Goal: Task Accomplishment & Management: Complete application form

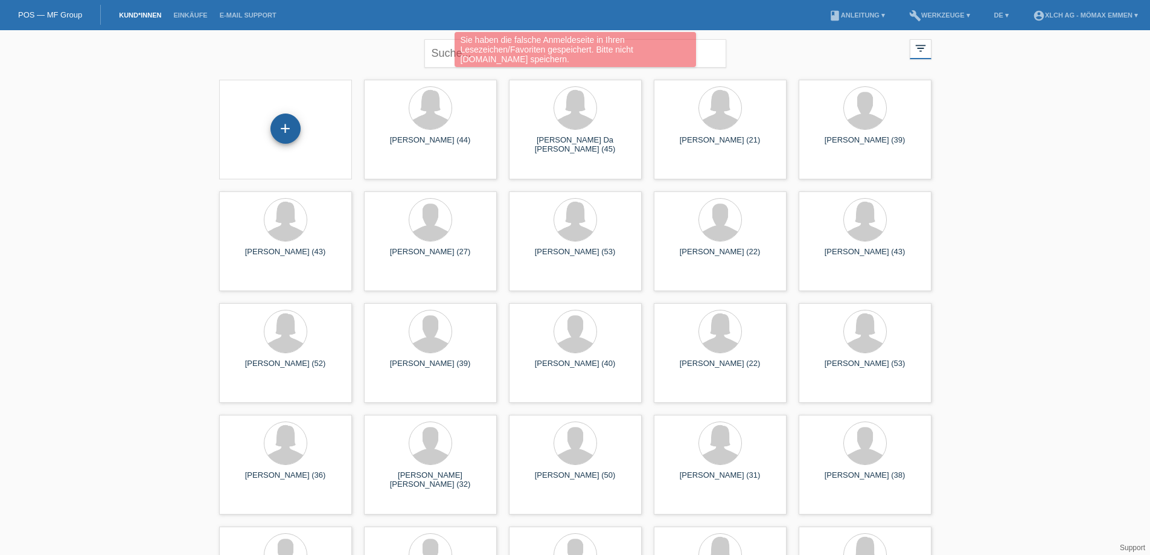
click at [276, 136] on div "+" at bounding box center [285, 128] width 30 height 30
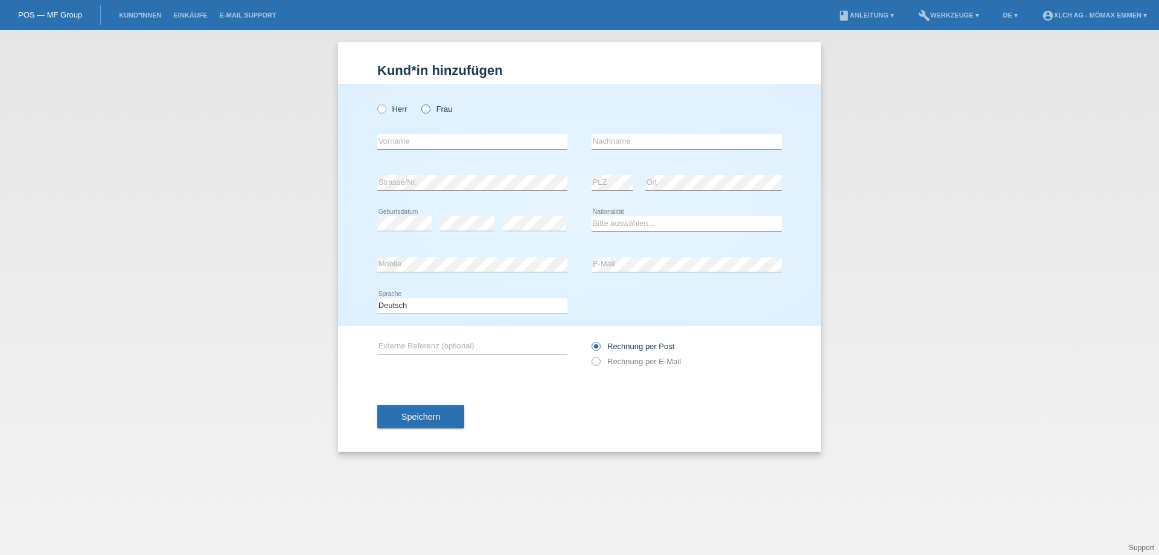
click at [419, 103] on icon at bounding box center [419, 103] width 0 height 0
click at [427, 107] on input "Frau" at bounding box center [425, 108] width 8 height 8
radio input "true"
click at [409, 142] on input "text" at bounding box center [472, 141] width 190 height 15
type input "BISERA"
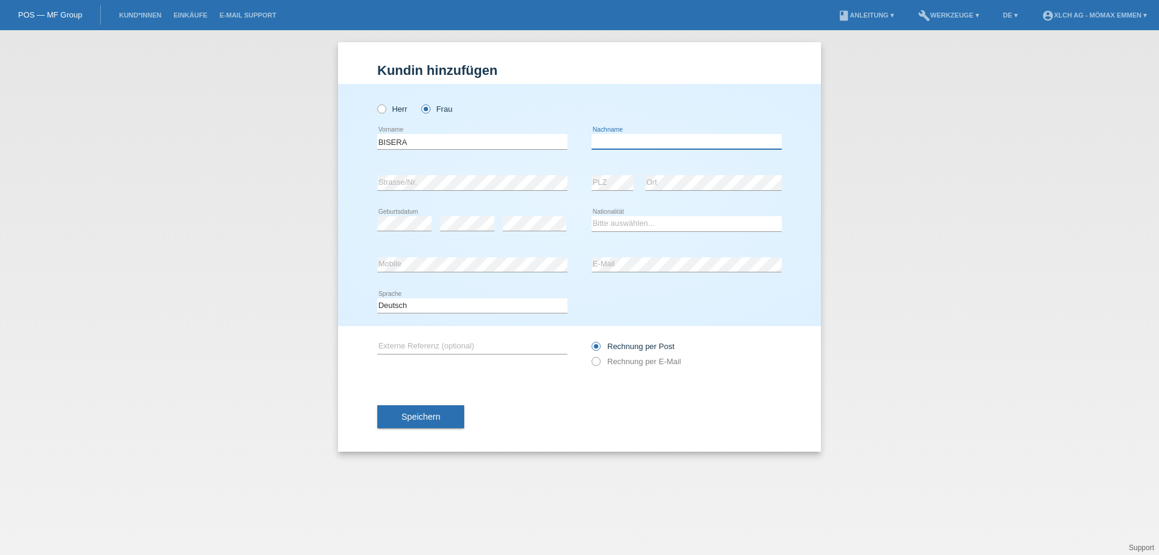
click at [637, 144] on input "text" at bounding box center [686, 141] width 190 height 15
type input "AJDAROVIK"
click at [652, 224] on select "Bitte auswählen... Schweiz Deutschland Liechtenstein Österreich ------------ Af…" at bounding box center [686, 223] width 190 height 14
select select "CH"
click at [591, 216] on select "Bitte auswählen... Schweiz Deutschland Liechtenstein Österreich ------------ Af…" at bounding box center [686, 223] width 190 height 14
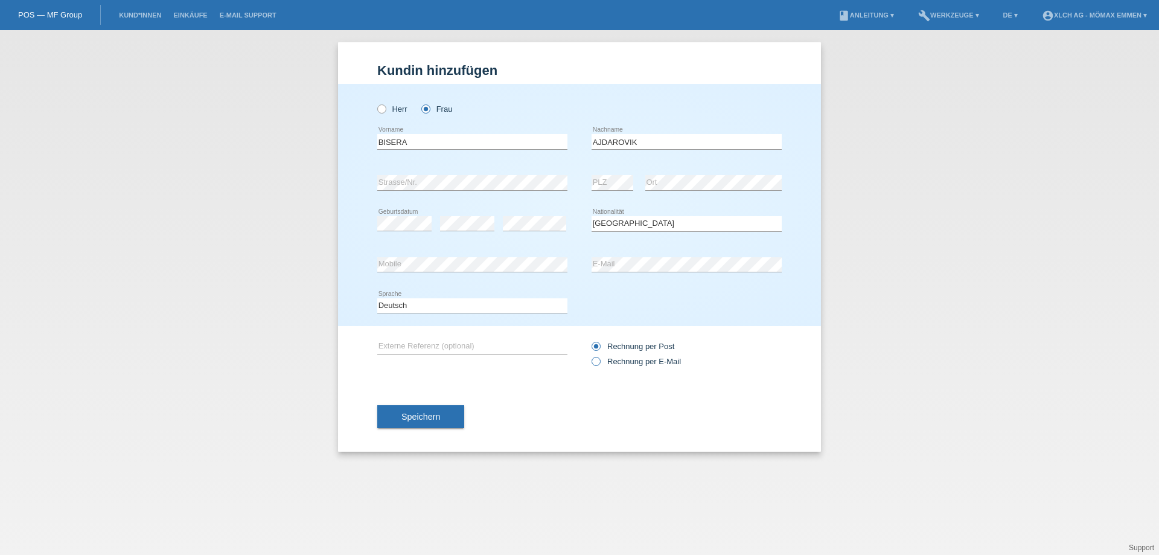
click at [590, 355] on icon at bounding box center [590, 355] width 0 height 0
click at [598, 364] on input "Rechnung per E-Mail" at bounding box center [595, 364] width 8 height 15
radio input "true"
click at [421, 420] on span "Speichern" at bounding box center [420, 417] width 39 height 10
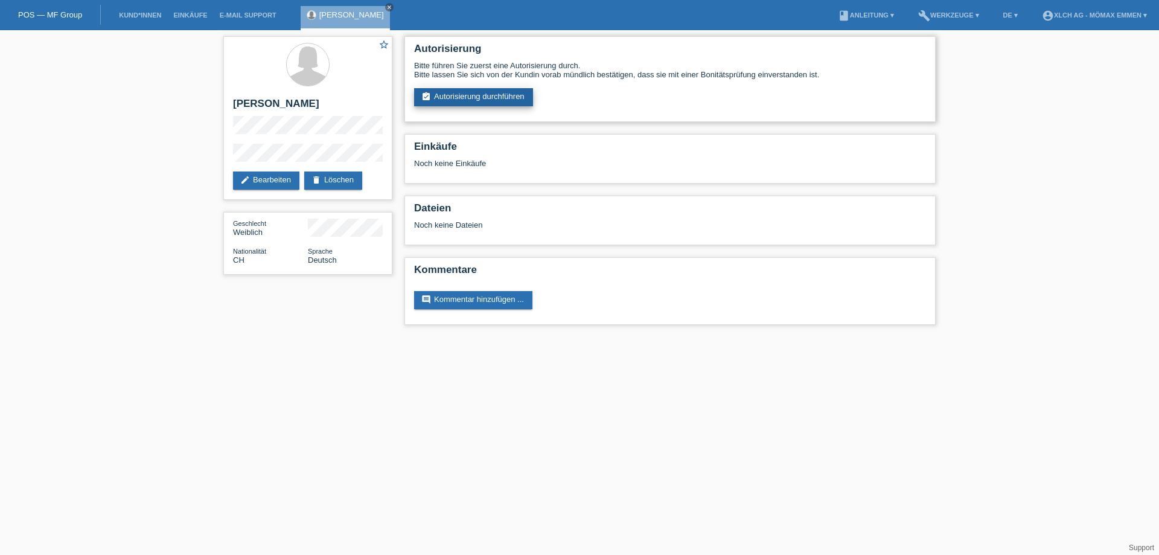
click at [477, 98] on link "assignment_turned_in Autorisierung durchführen" at bounding box center [473, 97] width 119 height 18
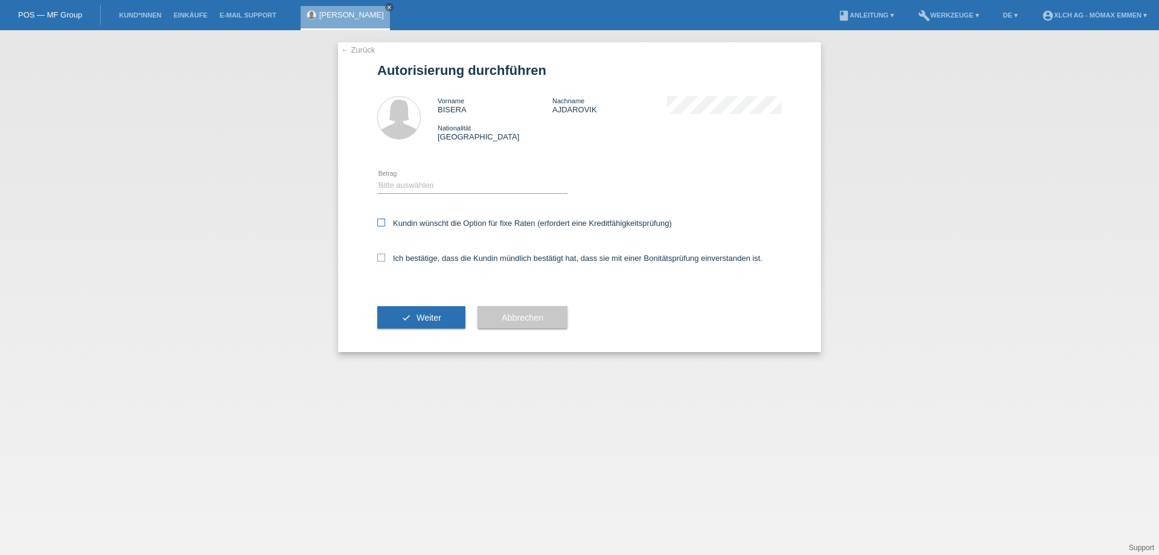
click at [381, 224] on icon at bounding box center [381, 222] width 8 height 8
click at [381, 224] on input "Kundin wünscht die Option für fixe Raten (erfordert eine Kreditfähigkeitsprüfun…" at bounding box center [381, 222] width 8 height 8
checkbox input "true"
click at [404, 321] on button "check Weiter" at bounding box center [421, 317] width 88 height 23
click at [399, 182] on select "Bitte auswählen CHF 1.00 - CHF 499.00 CHF 500.00 - CHF 1'999.00 CHF 2'000.00 - …" at bounding box center [472, 185] width 190 height 14
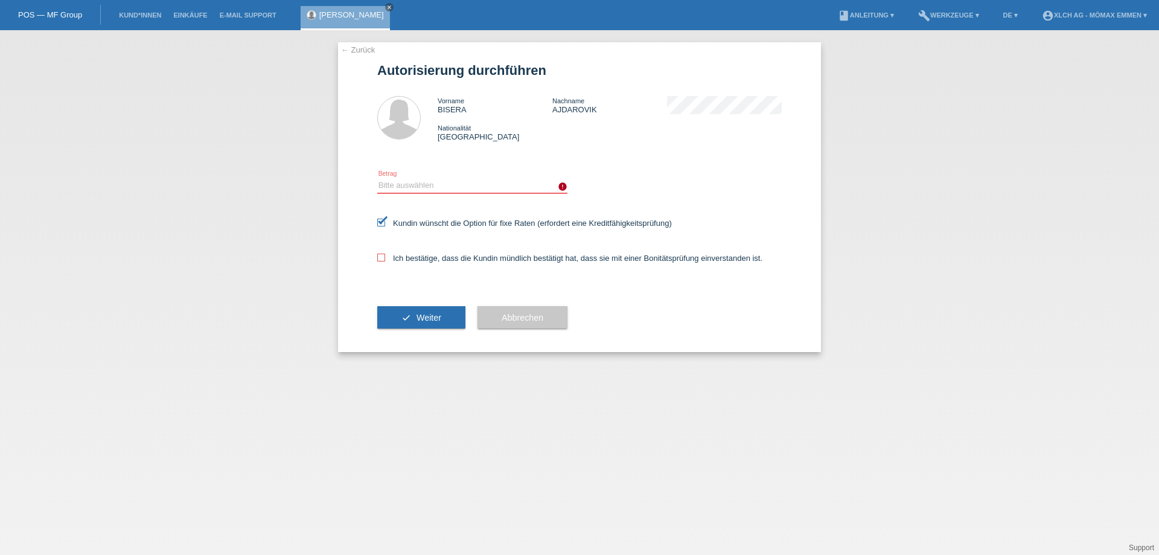
select select "2"
click at [377, 178] on select "Bitte auswählen CHF 1.00 - CHF 499.00 CHF 500.00 - CHF 1'999.00 CHF 2'000.00 - …" at bounding box center [472, 185] width 190 height 14
click at [414, 315] on button "check Weiter" at bounding box center [421, 317] width 88 height 23
click at [382, 256] on icon at bounding box center [381, 257] width 8 height 8
click at [382, 256] on input "Ich bestätige, dass die Kundin mündlich bestätigt hat, dass sie mit einer Bonit…" at bounding box center [381, 257] width 8 height 8
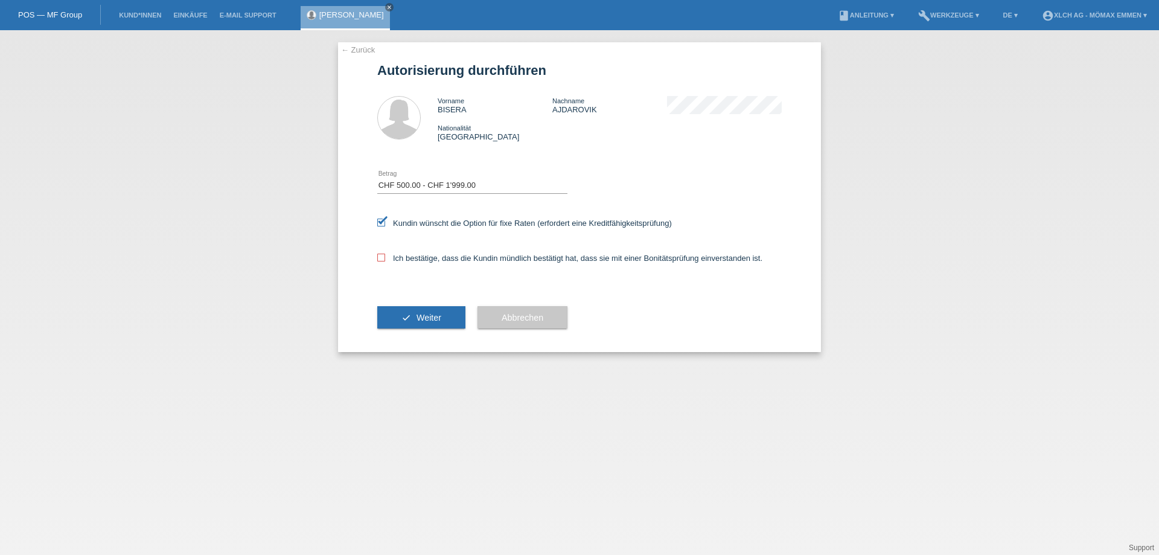
checkbox input "true"
click at [433, 321] on span "Weiter" at bounding box center [428, 318] width 25 height 10
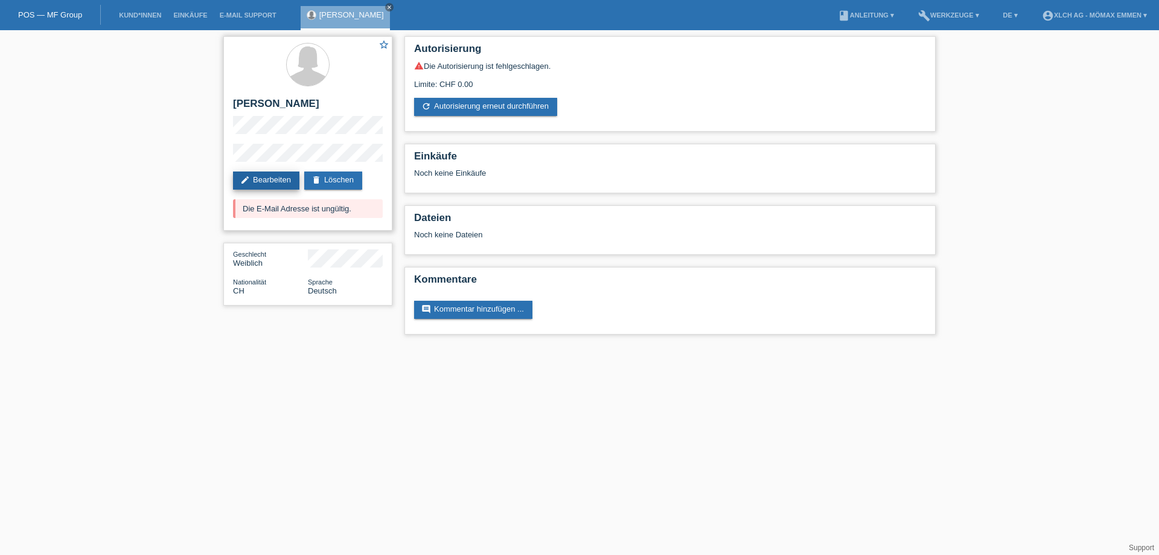
click at [274, 180] on link "edit Bearbeiten" at bounding box center [266, 180] width 66 height 18
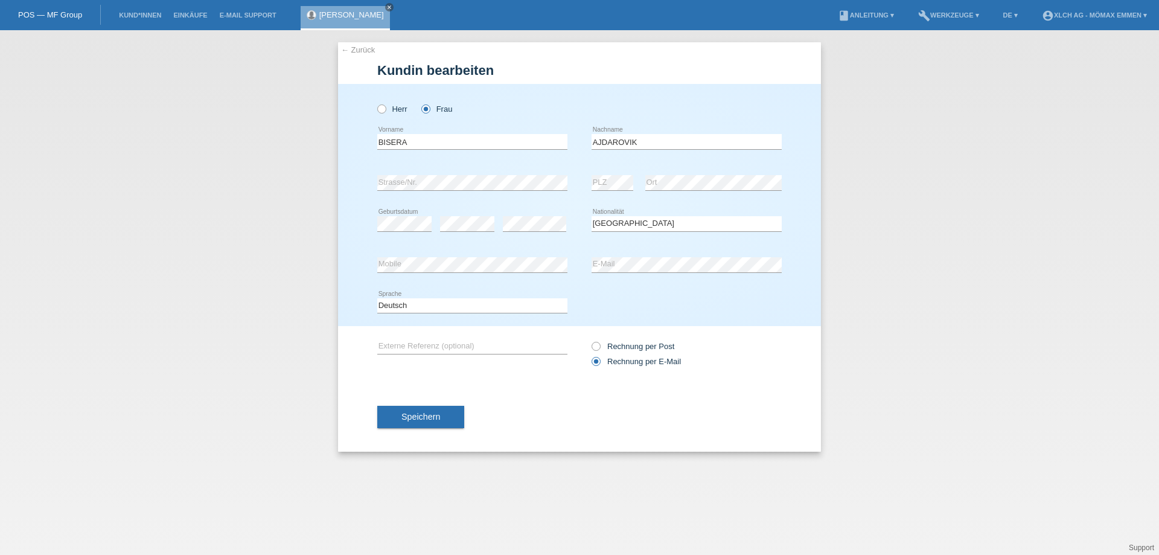
select select "CH"
click at [445, 414] on button "Speichern" at bounding box center [420, 416] width 87 height 23
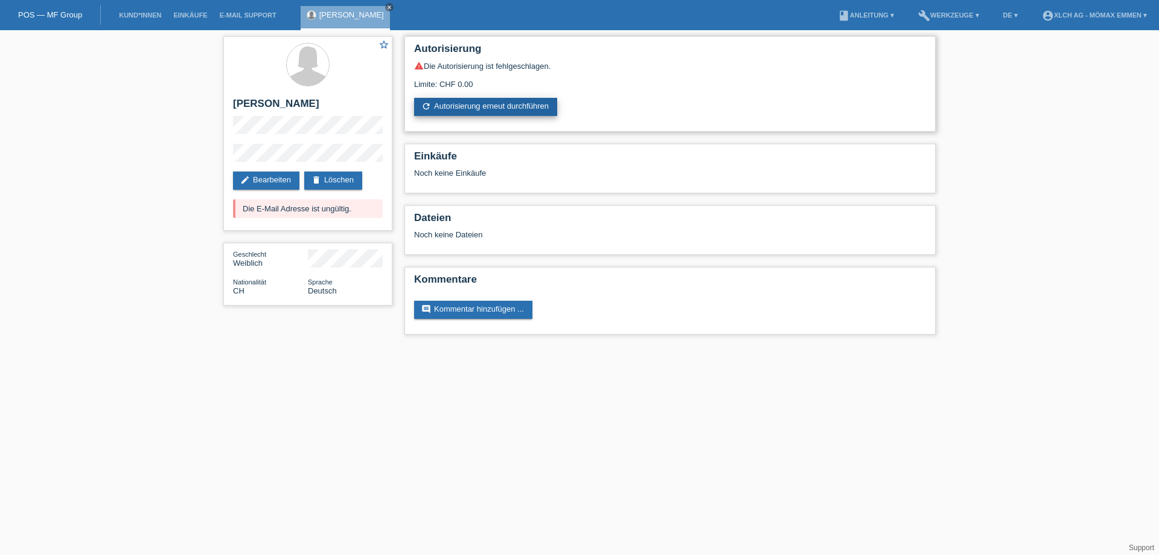
click at [464, 106] on link "refresh Autorisierung erneut durchführen" at bounding box center [485, 107] width 143 height 18
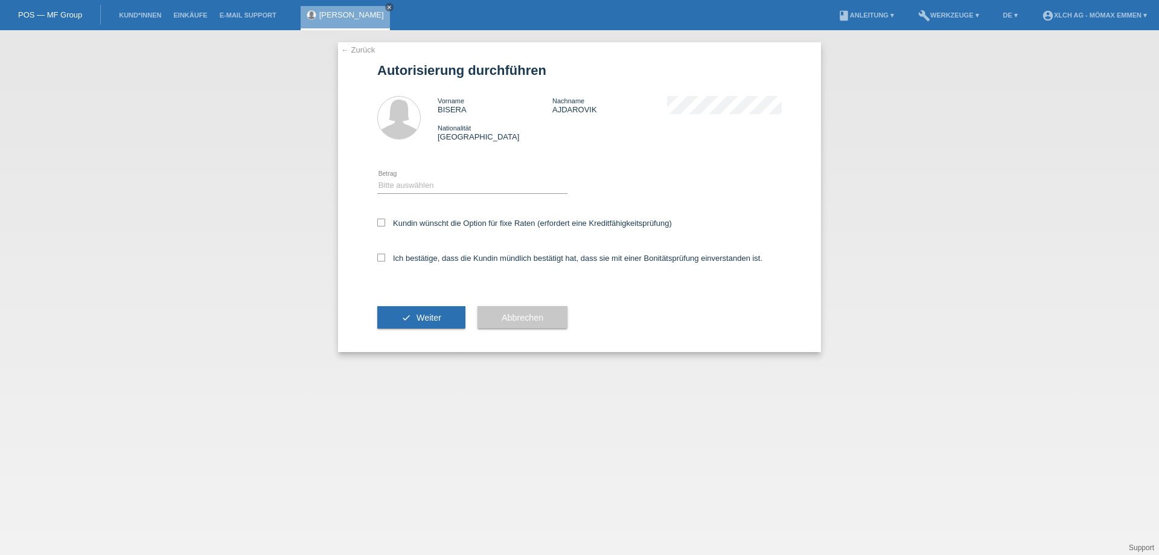
drag, startPoint x: 380, startPoint y: 222, endPoint x: 375, endPoint y: 266, distance: 43.7
click at [380, 223] on icon at bounding box center [381, 222] width 8 height 8
click at [380, 223] on input "Kundin wünscht die Option für fixe Raten (erfordert eine Kreditfähigkeitsprüfun…" at bounding box center [381, 222] width 8 height 8
checkbox input "true"
click at [387, 250] on div "Ich bestätige, dass die Kundin mündlich bestätigt hat, dass sie mit einer Bonit…" at bounding box center [579, 261] width 404 height 41
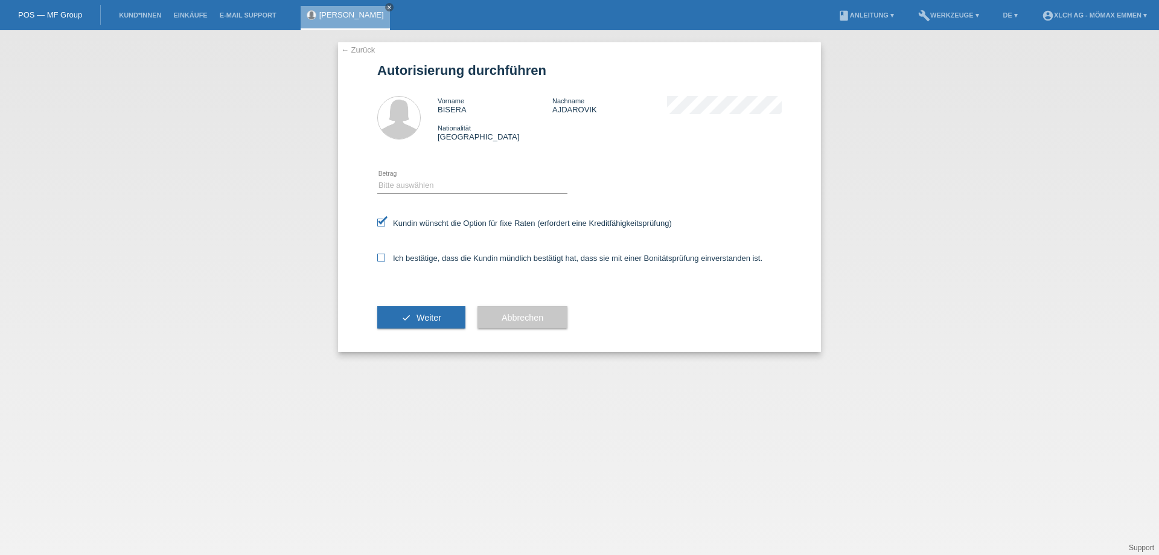
click at [381, 256] on icon at bounding box center [381, 257] width 8 height 8
click at [381, 256] on input "Ich bestätige, dass die Kundin mündlich bestätigt hat, dass sie mit einer Bonit…" at bounding box center [381, 257] width 8 height 8
checkbox input "true"
click at [411, 182] on select "Bitte auswählen CHF 1.00 - CHF 499.00 CHF 500.00 - CHF 1'999.00 CHF 2'000.00 - …" at bounding box center [472, 185] width 190 height 14
select select "2"
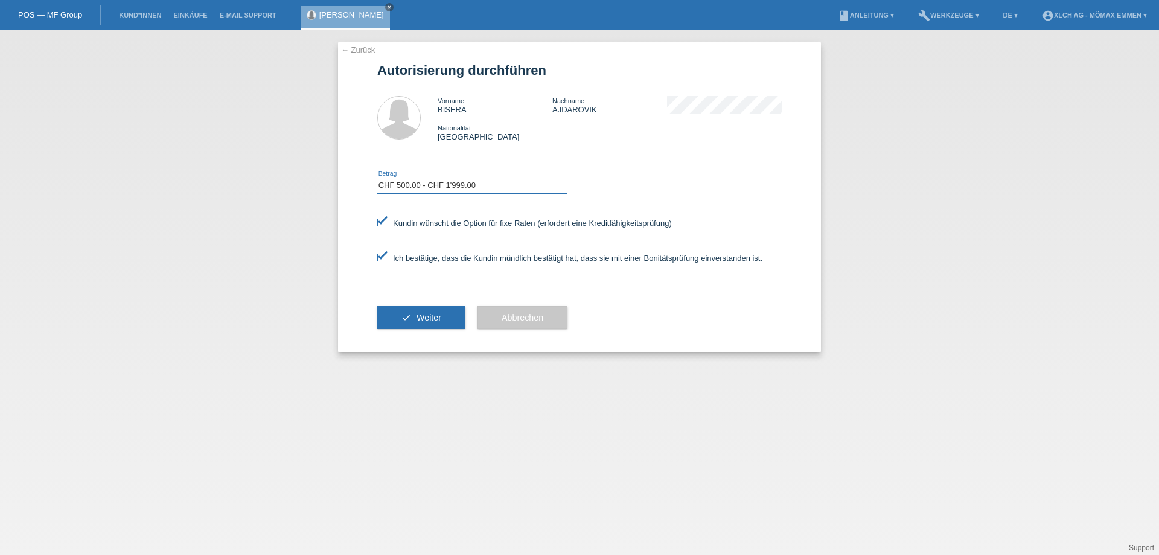
click at [377, 178] on select "Bitte auswählen CHF 1.00 - CHF 499.00 CHF 500.00 - CHF 1'999.00 CHF 2'000.00 - …" at bounding box center [472, 185] width 190 height 14
click at [419, 318] on span "Weiter" at bounding box center [428, 318] width 25 height 10
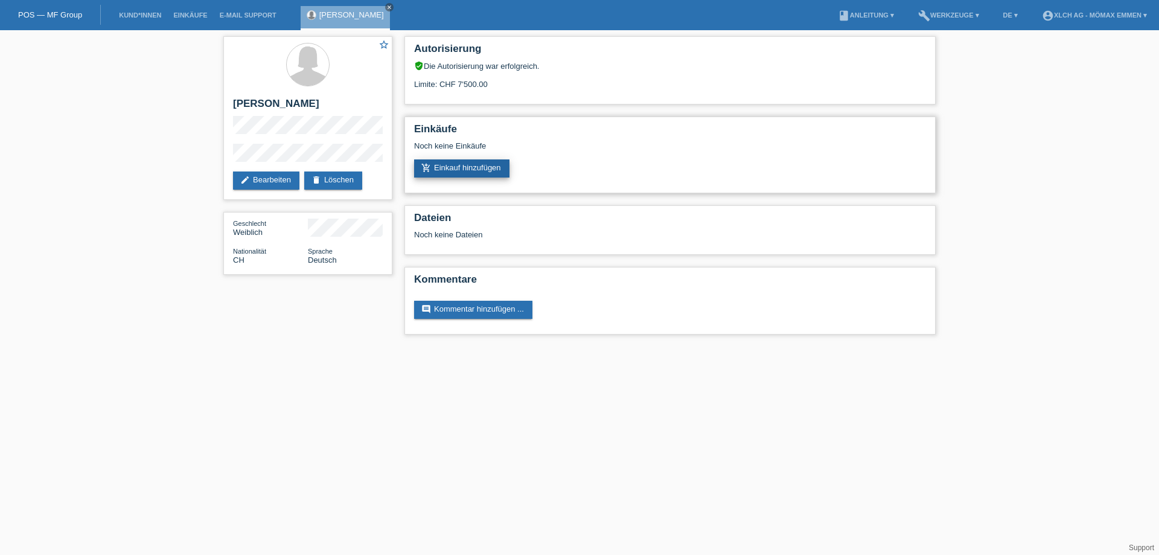
click at [457, 167] on link "add_shopping_cart Einkauf hinzufügen" at bounding box center [461, 168] width 95 height 18
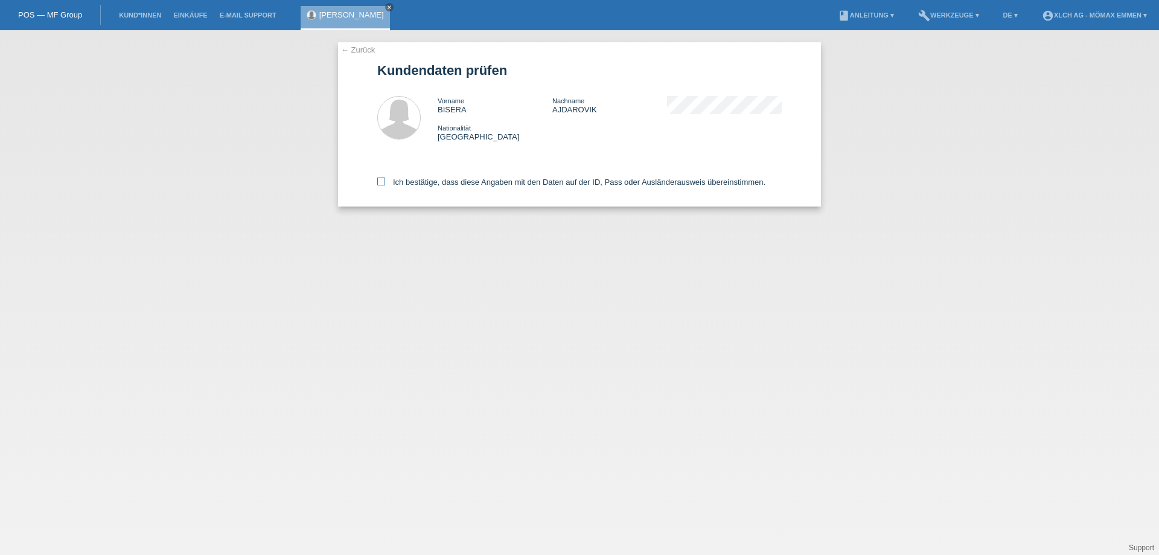
click at [383, 180] on icon at bounding box center [381, 181] width 8 height 8
click at [383, 180] on input "Ich bestätige, dass diese Angaben mit den Daten auf der ID, Pass oder Ausländer…" at bounding box center [381, 181] width 8 height 8
checkbox input "true"
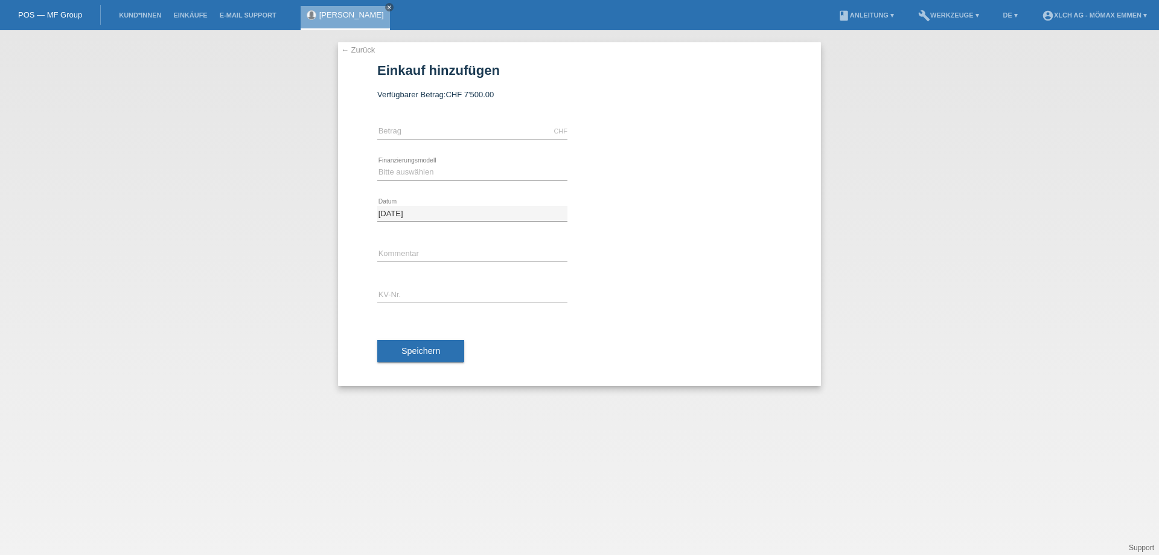
click at [462, 121] on div "CHF error [GEOGRAPHIC_DATA]" at bounding box center [472, 131] width 190 height 41
click at [404, 123] on div "CHF error [GEOGRAPHIC_DATA]" at bounding box center [472, 131] width 190 height 41
click at [404, 127] on input "text" at bounding box center [472, 131] width 190 height 15
type input "1099.00"
click at [395, 162] on div "Bitte auswählen Kauf auf Rechnung mit Teilzahlungsoption Fixe Raten - Zinsübern…" at bounding box center [472, 172] width 190 height 41
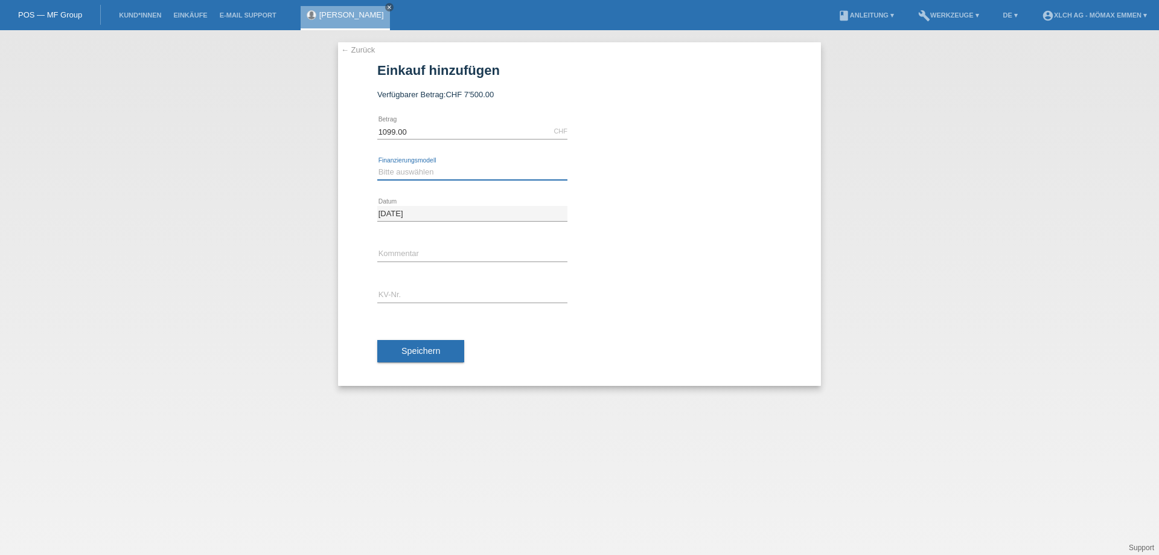
click at [419, 173] on select "Bitte auswählen Kauf auf Rechnung mit Teilzahlungsoption Fixe Raten - Zinsübern…" at bounding box center [472, 172] width 190 height 14
select select "113"
click at [377, 165] on select "Bitte auswählen Kauf auf Rechnung mit Teilzahlungsoption Fixe Raten - Zinsübern…" at bounding box center [472, 172] width 190 height 14
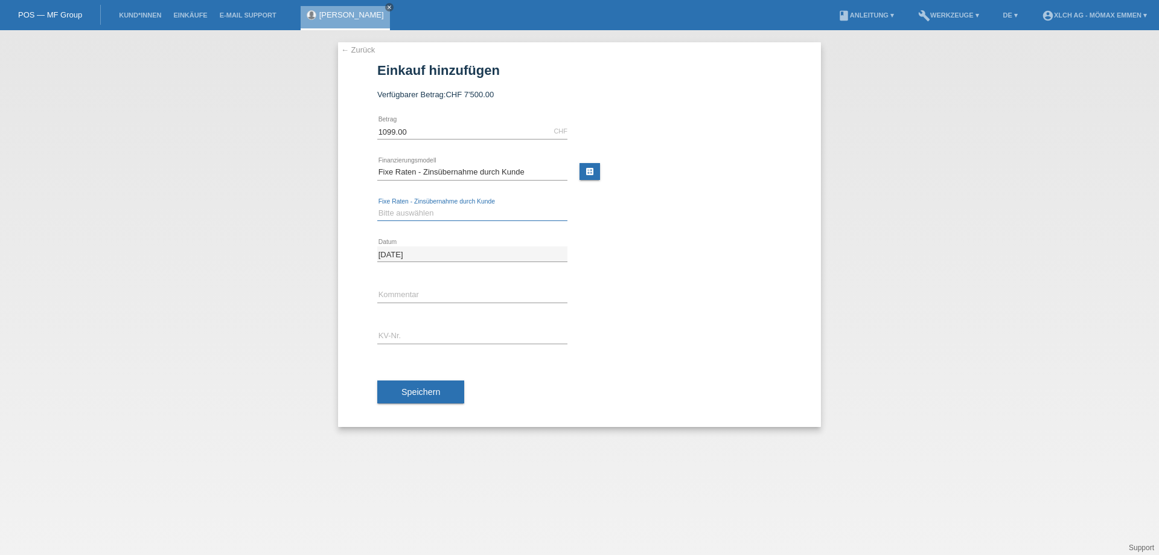
click at [407, 214] on select "Bitte auswählen 6 Raten 12 Raten 24 Raten 36 Raten" at bounding box center [472, 213] width 190 height 14
select select "324"
click at [377, 206] on select "Bitte auswählen 6 Raten 12 Raten 24 Raten 36 Raten" at bounding box center [472, 213] width 190 height 14
click at [399, 290] on input "text" at bounding box center [472, 294] width 190 height 15
type input "1q6j"
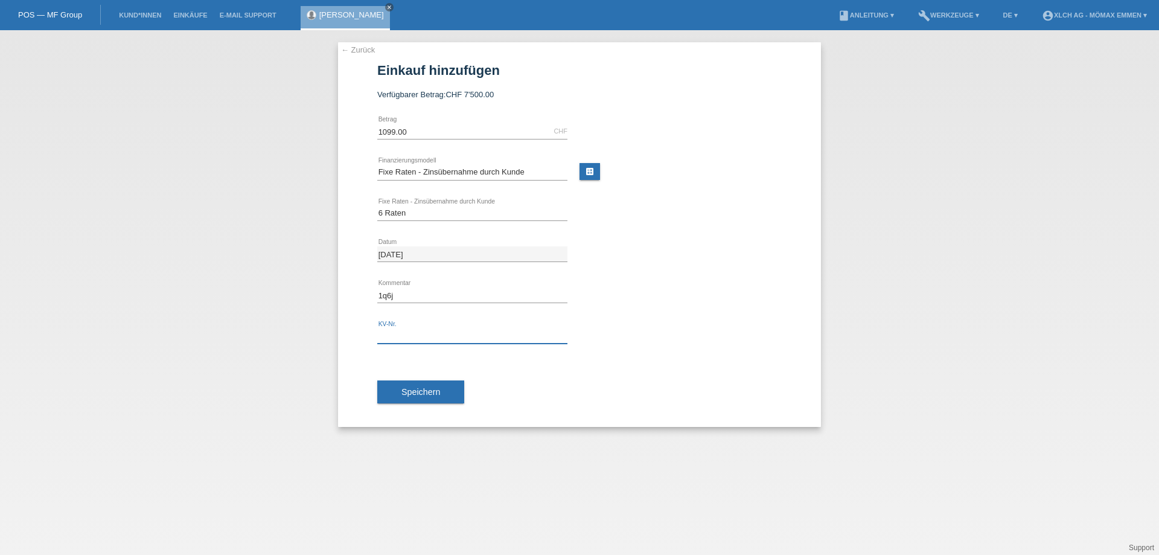
click at [410, 333] on input "text" at bounding box center [472, 335] width 190 height 15
type input "EIN4BR"
click at [407, 393] on span "Speichern" at bounding box center [420, 392] width 39 height 10
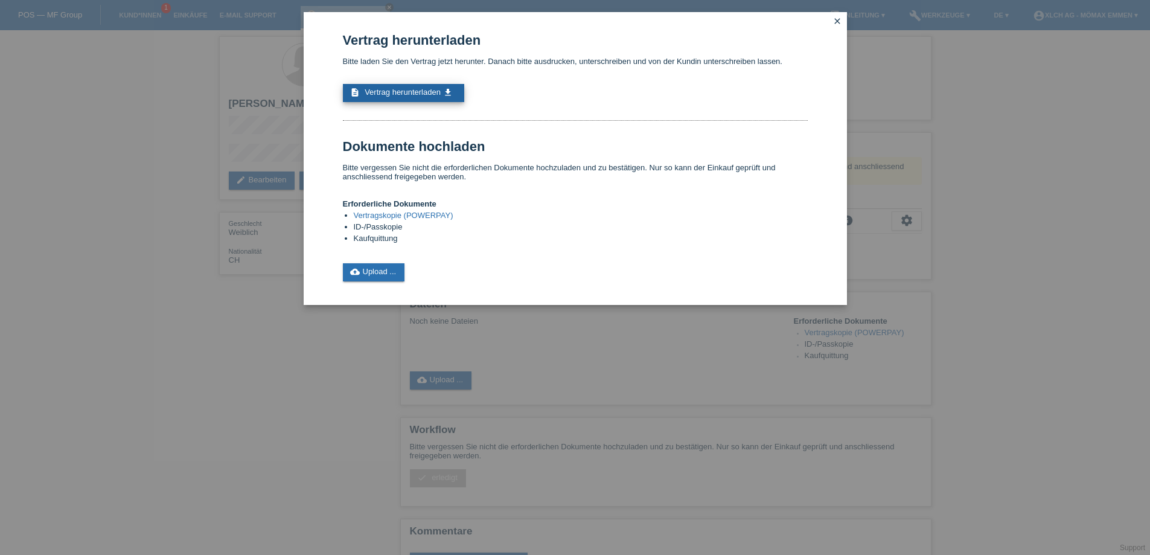
click at [381, 91] on span "Vertrag herunterladen" at bounding box center [402, 92] width 76 height 9
click at [840, 23] on icon "close" at bounding box center [837, 21] width 10 height 10
